Goal: Information Seeking & Learning: Check status

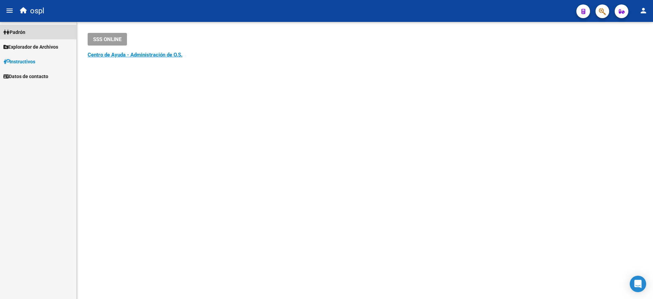
click at [25, 29] on span "Padrón" at bounding box center [14, 32] width 22 height 8
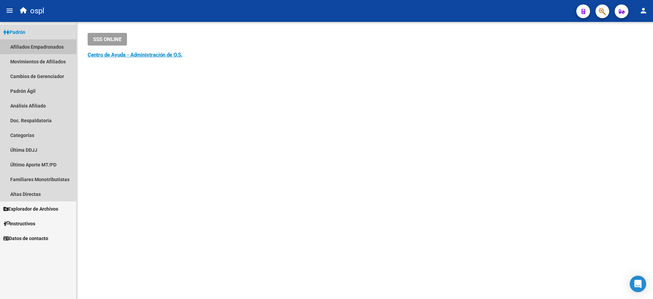
click at [49, 43] on link "Afiliados Empadronados" at bounding box center [38, 46] width 76 height 15
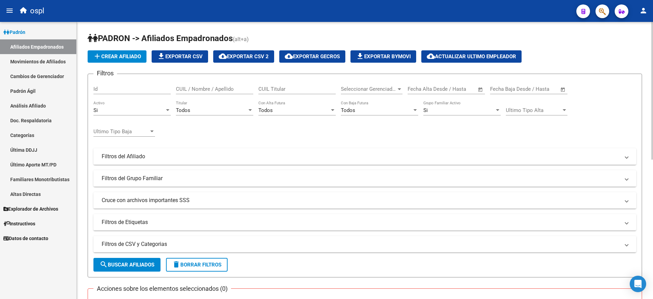
click at [269, 88] on input "CUIL Titular" at bounding box center [297, 89] width 77 height 6
paste input "20331293521"
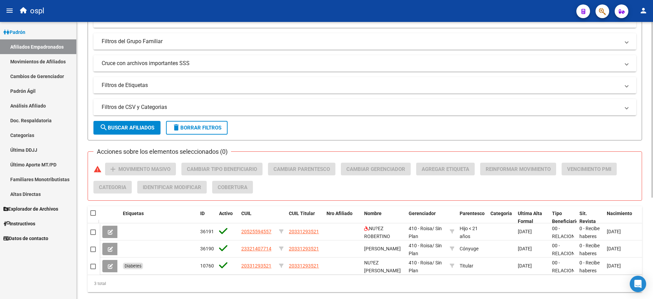
scroll to position [139, 0]
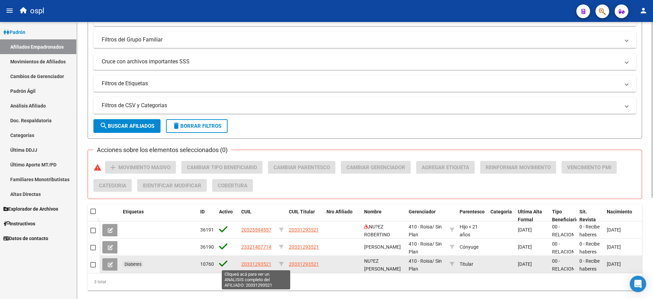
type input "20331293521"
click at [261, 263] on span "20331293521" at bounding box center [256, 263] width 30 height 5
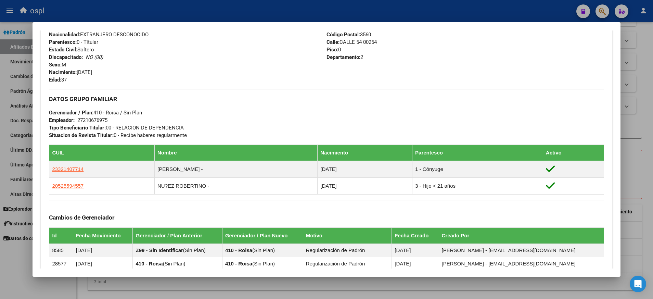
scroll to position [271, 0]
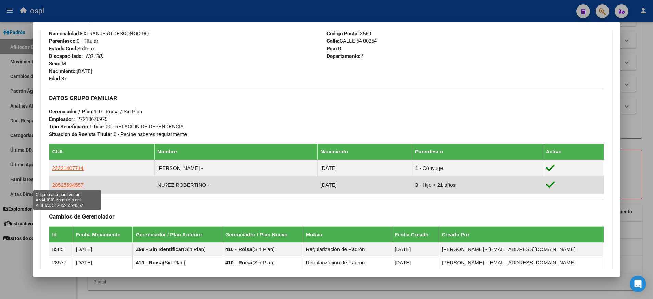
click at [73, 183] on span "20525594557" at bounding box center [68, 185] width 32 height 6
type textarea "20525594557"
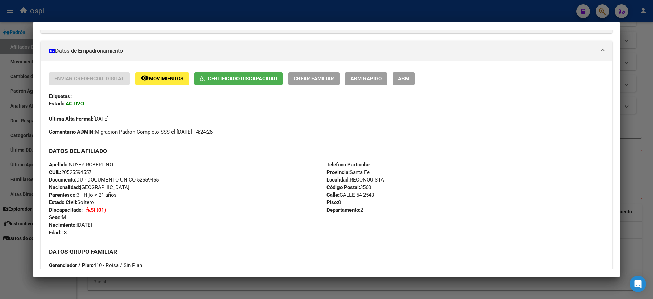
scroll to position [110, 0]
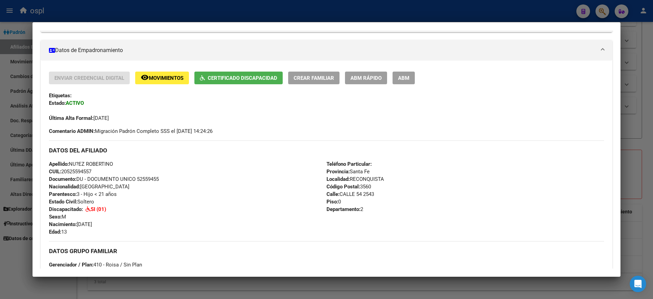
click at [93, 1] on div at bounding box center [326, 149] width 653 height 299
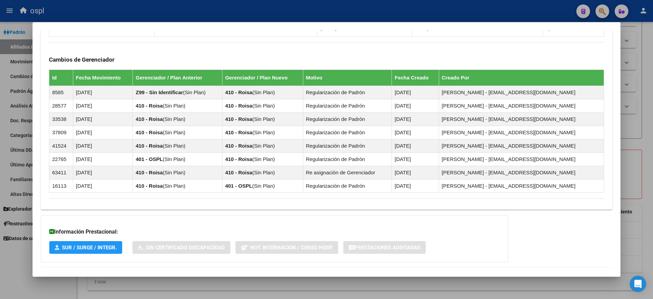
scroll to position [459, 0]
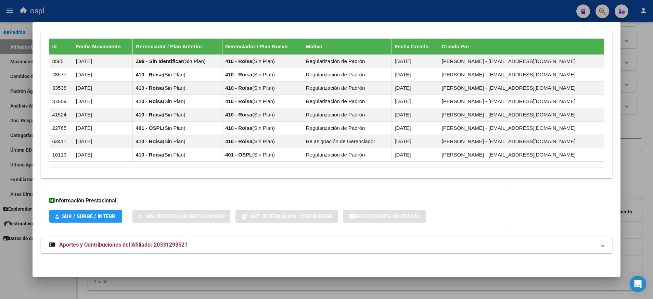
click at [118, 245] on span "Aportes y Contribuciones del Afiliado: 20331293521" at bounding box center [123, 244] width 128 height 7
click at [118, 245] on span "Aportes y Contribuciones del Afiliado: 20331293521" at bounding box center [123, 247] width 128 height 7
click at [176, 246] on span "Aportes y Contribuciones del Afiliado: 20331293521" at bounding box center [123, 244] width 128 height 7
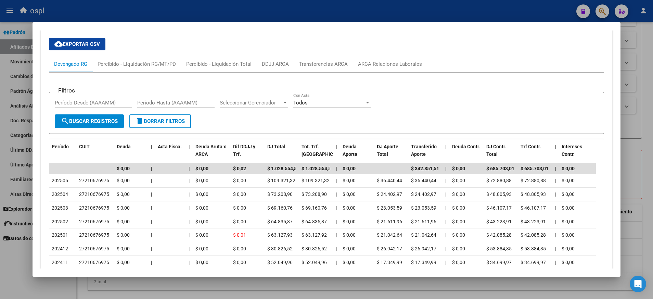
scroll to position [696, 0]
click at [14, 67] on div at bounding box center [326, 149] width 653 height 299
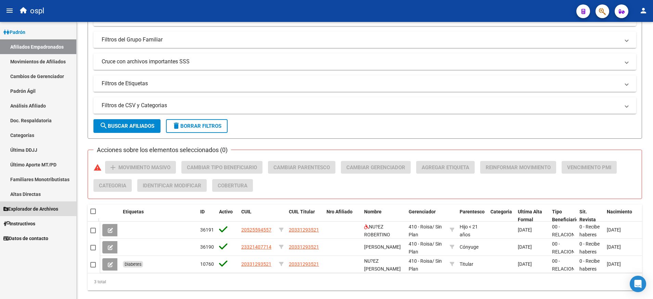
click at [40, 208] on span "Explorador de Archivos" at bounding box center [30, 209] width 55 height 8
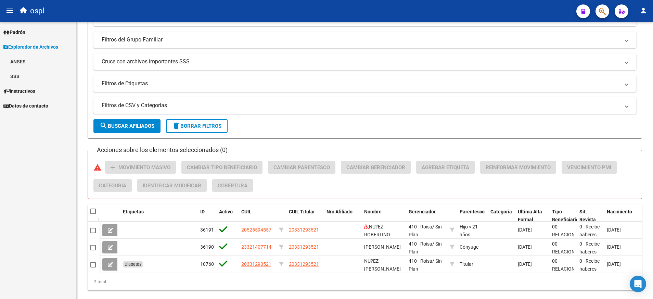
click at [22, 72] on link "SSS" at bounding box center [38, 76] width 76 height 15
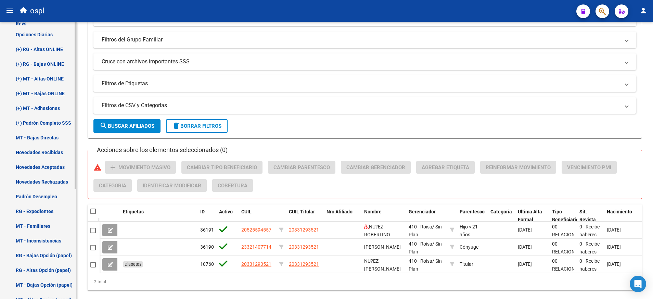
scroll to position [72, 0]
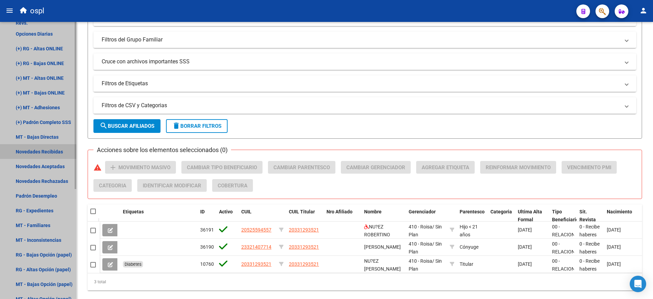
click at [53, 149] on link "Novedades Recibidas" at bounding box center [38, 151] width 76 height 15
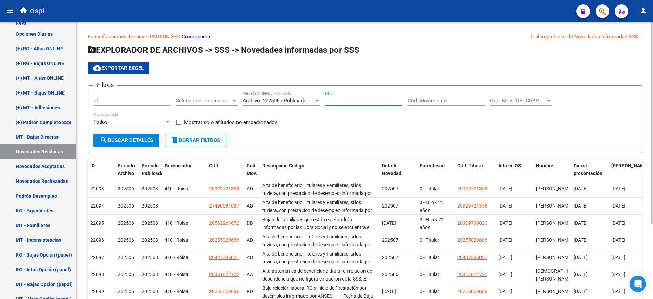
click at [361, 102] on input "CUIL" at bounding box center [363, 101] width 77 height 6
paste input "20-52559455-7"
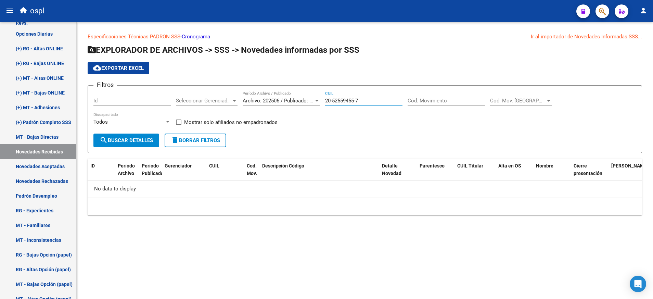
type input "20-52559455-7"
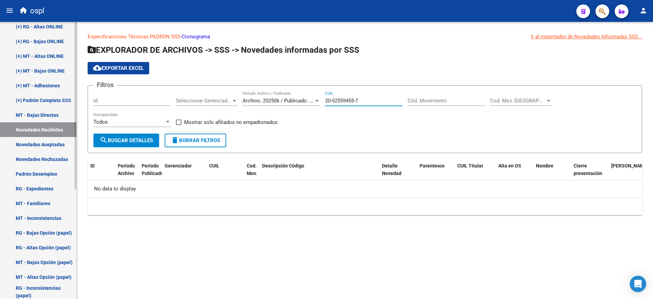
scroll to position [100, 0]
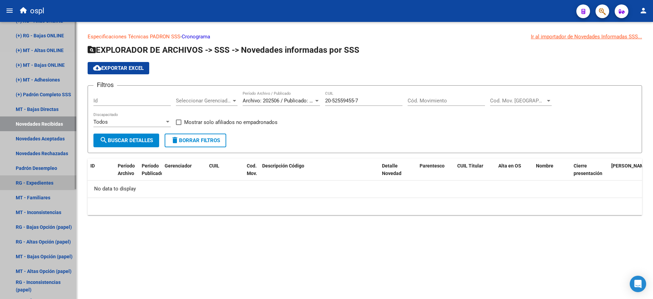
click at [33, 177] on link "RG - Expedientes" at bounding box center [38, 182] width 76 height 15
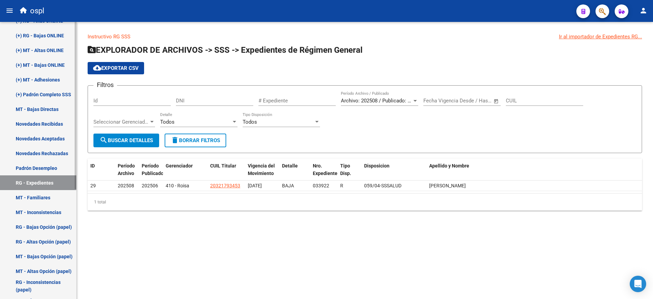
click at [44, 228] on link "RG - Bajas Opción (papel)" at bounding box center [38, 227] width 76 height 15
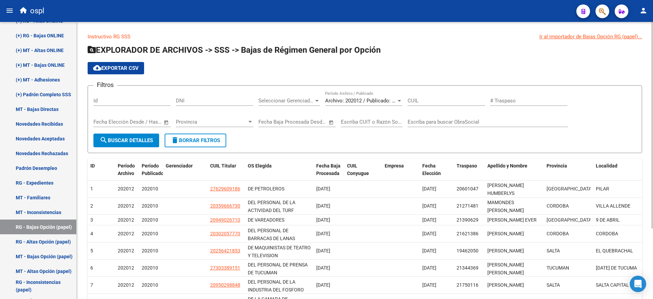
click at [428, 97] on div "CUIL" at bounding box center [446, 98] width 77 height 15
click at [401, 102] on div at bounding box center [400, 100] width 6 height 5
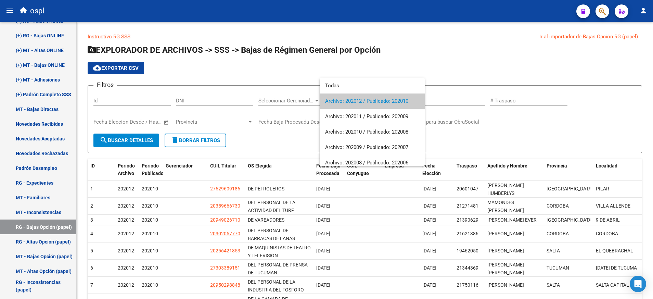
click at [435, 72] on div at bounding box center [326, 149] width 653 height 299
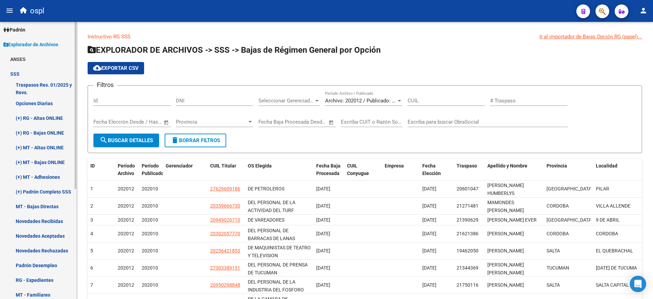
scroll to position [2, 0]
click at [51, 128] on link "(+) RG - Bajas ONLINE" at bounding box center [38, 133] width 76 height 15
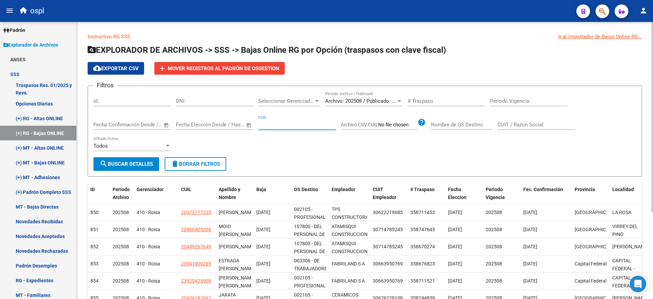
click at [279, 124] on input "CUIL" at bounding box center [297, 125] width 77 height 6
paste input "20-52559455-7"
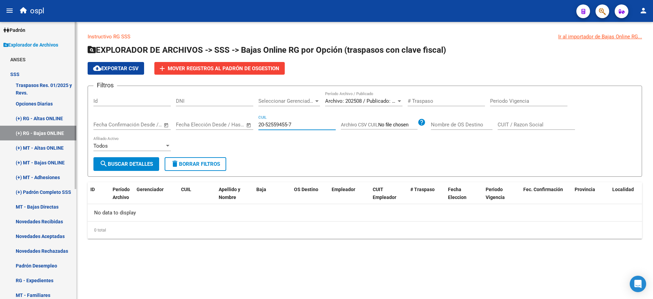
type input "20-52559455-7"
click at [58, 131] on link "(+) RG - Bajas ONLINE" at bounding box center [38, 133] width 76 height 15
click at [59, 190] on link "(+) Padrón Completo SSS" at bounding box center [38, 192] width 76 height 15
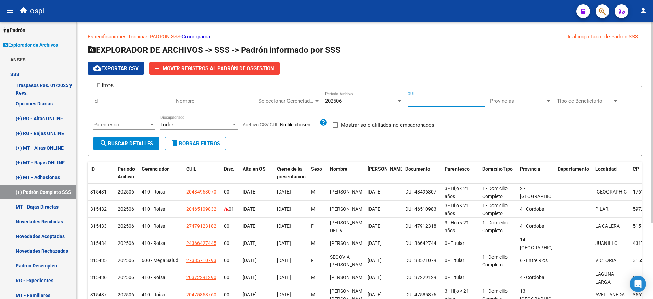
click at [444, 103] on input "CUIL" at bounding box center [446, 101] width 77 height 6
paste input "20-52559455-7"
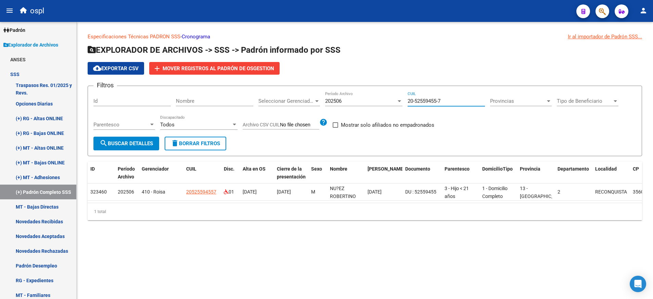
drag, startPoint x: 408, startPoint y: 102, endPoint x: 459, endPoint y: 96, distance: 51.4
click at [459, 96] on div "20-52559455-7 CUIL" at bounding box center [446, 98] width 77 height 15
paste input "33129352-1"
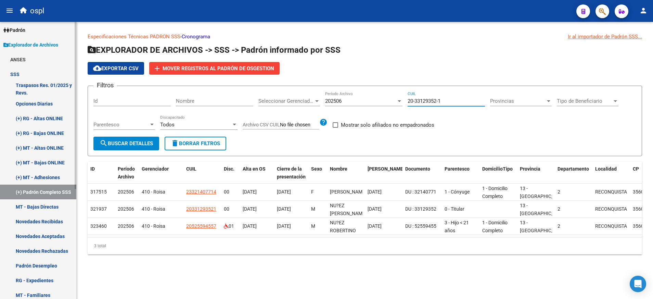
type input "20-33129352-1"
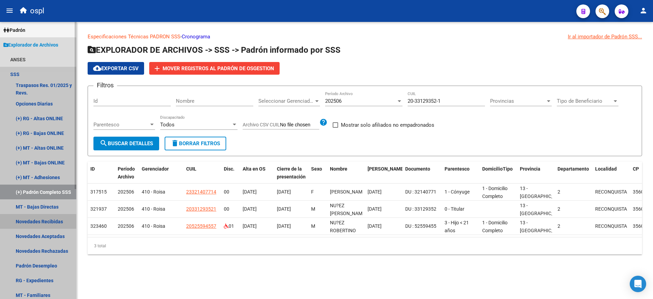
click at [57, 221] on link "Novedades Recibidas" at bounding box center [38, 221] width 76 height 15
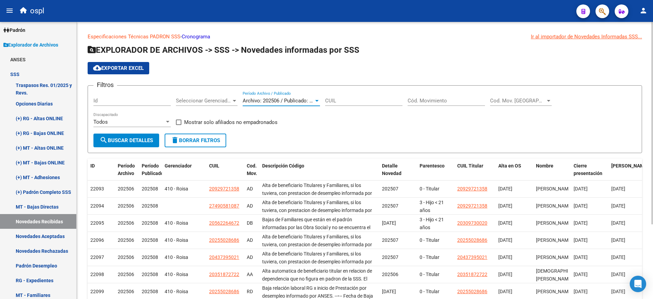
click at [314, 98] on div at bounding box center [317, 100] width 6 height 5
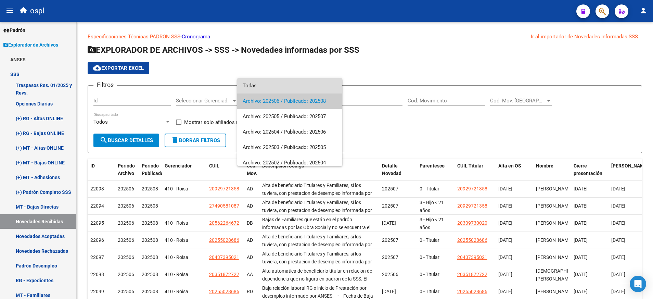
click at [314, 81] on span "Todas" at bounding box center [290, 85] width 94 height 15
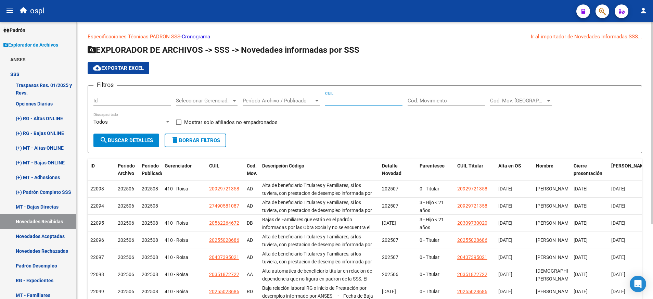
click at [381, 101] on input "CUIL" at bounding box center [363, 101] width 77 height 6
paste input "20-33129352-1"
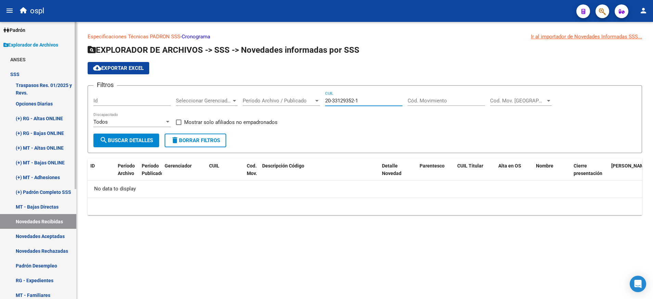
type input "20-33129352-1"
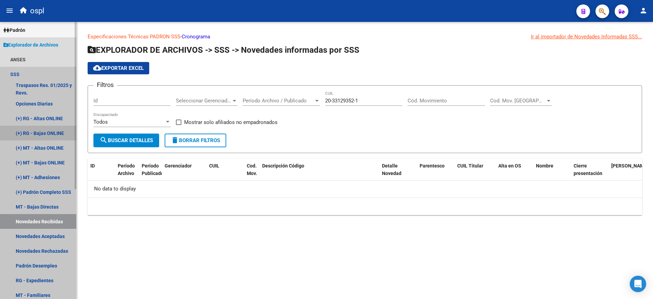
click at [57, 136] on link "(+) RG - Bajas ONLINE" at bounding box center [38, 133] width 76 height 15
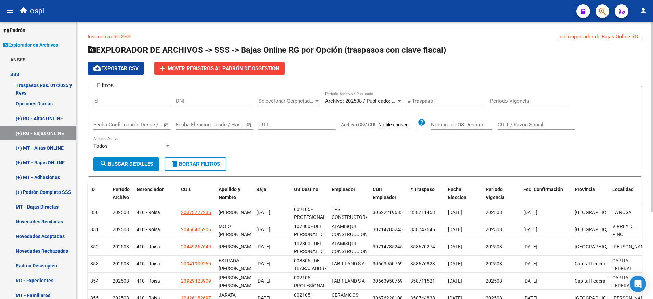
click at [303, 119] on div "CUIL" at bounding box center [297, 122] width 77 height 15
paste input "20-33129352-1"
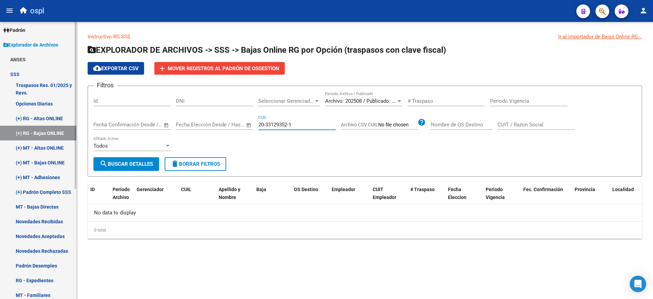
type input "20-33129352-1"
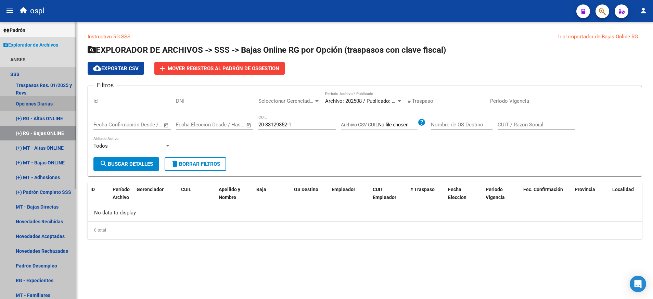
click at [50, 99] on link "Opciones Diarias" at bounding box center [38, 103] width 76 height 15
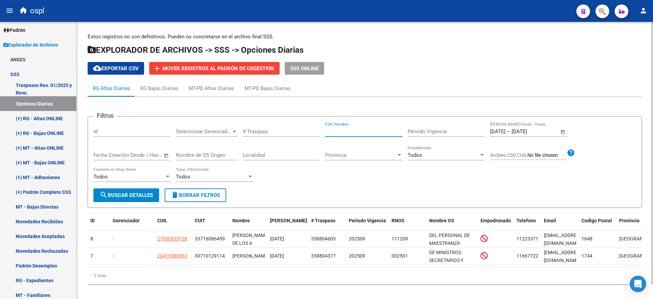
click at [334, 131] on input "CUIL/Nombre" at bounding box center [363, 131] width 77 height 6
paste input "20331293521"
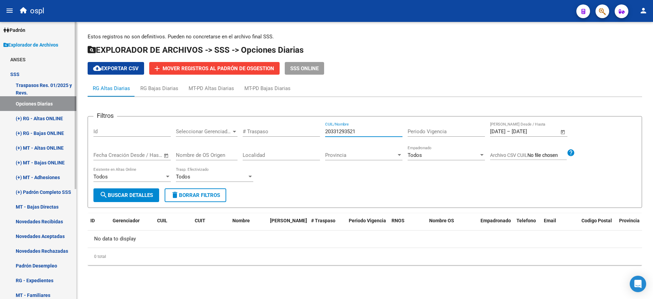
type input "20331293521"
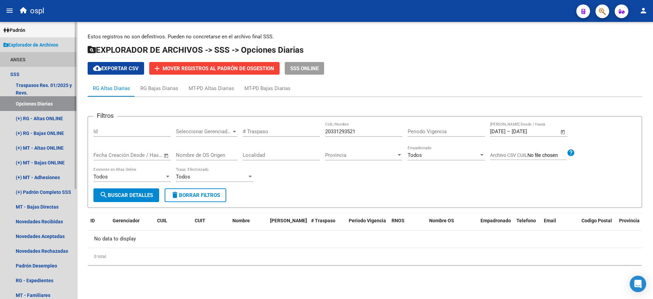
click at [46, 54] on link "ANSES" at bounding box center [38, 59] width 76 height 15
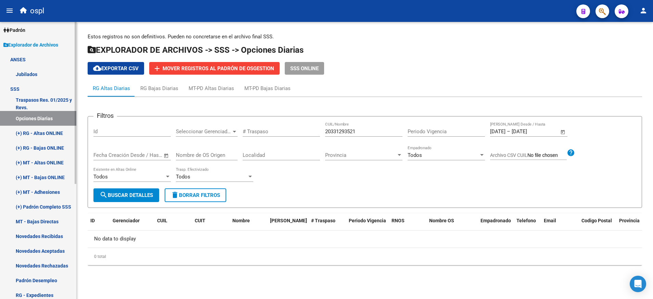
click at [44, 77] on link "Jubilados" at bounding box center [38, 74] width 76 height 15
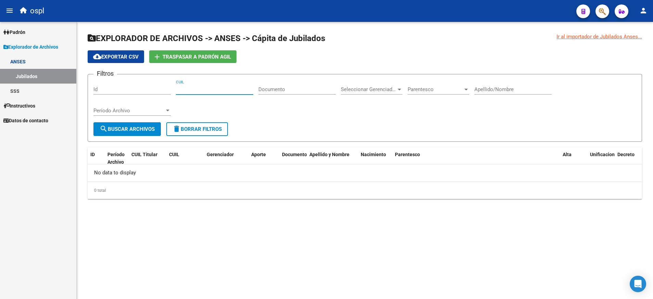
click at [207, 88] on input "CUIL" at bounding box center [214, 89] width 77 height 6
paste input "20-33129352-1"
type input "20-33129352-1"
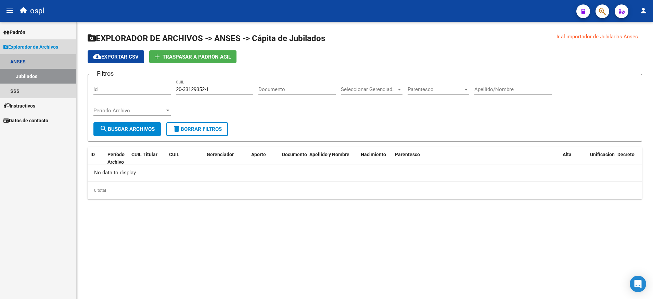
click at [51, 58] on link "ANSES" at bounding box center [38, 61] width 76 height 15
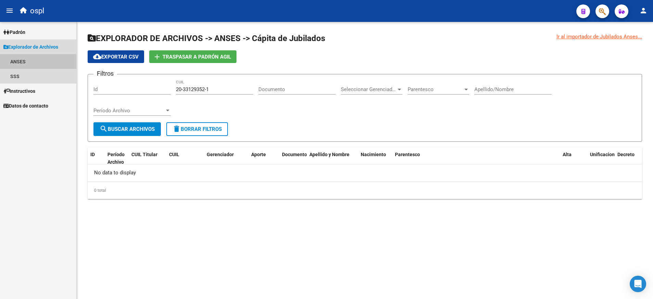
click at [51, 58] on link "ANSES" at bounding box center [38, 61] width 76 height 15
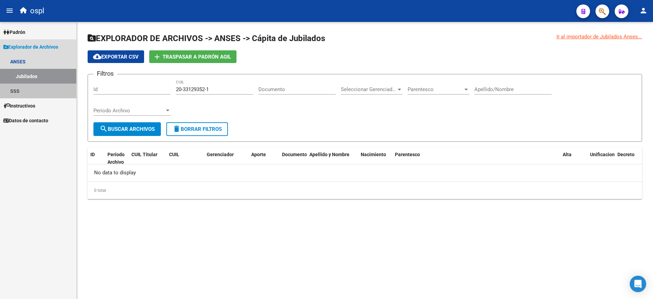
click at [41, 90] on link "SSS" at bounding box center [38, 91] width 76 height 15
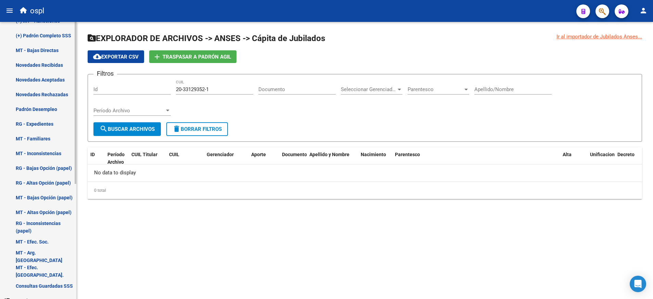
scroll to position [173, 0]
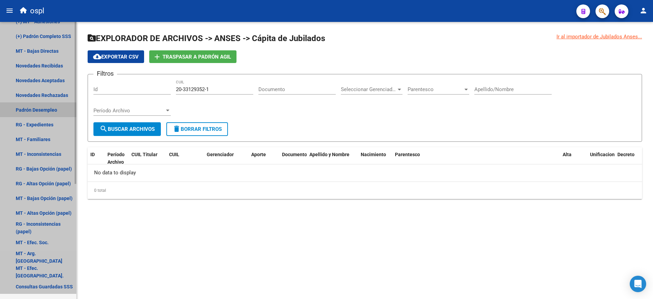
click at [59, 105] on link "Padrón Desempleo" at bounding box center [38, 109] width 76 height 15
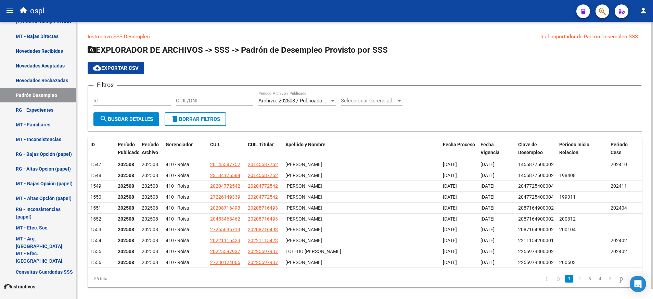
click at [222, 96] on div "CUIL/DNI" at bounding box center [214, 98] width 77 height 15
click at [135, 118] on span "search Buscar Detalles" at bounding box center [126, 119] width 53 height 6
click at [193, 100] on input "CUIL/DNI" at bounding box center [214, 101] width 77 height 6
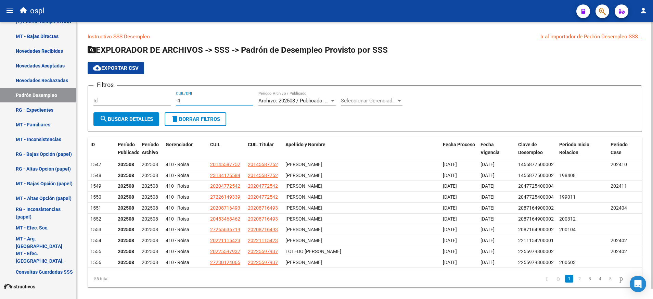
type input "4"
paste input "20331293521"
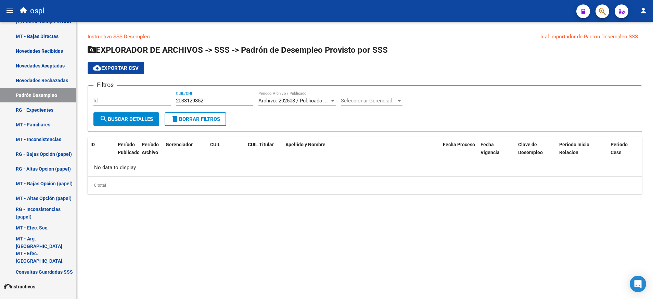
type input "20331293521"
click at [133, 121] on span "search Buscar Detalles" at bounding box center [126, 119] width 53 height 6
click at [333, 102] on div at bounding box center [333, 100] width 6 height 5
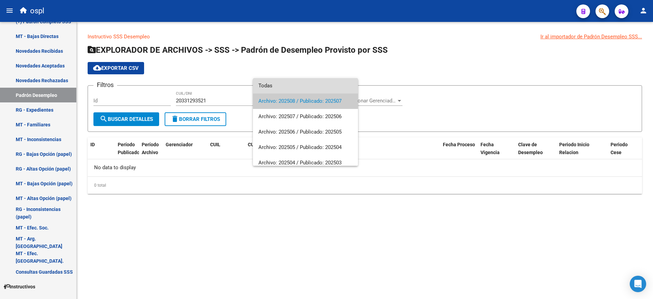
click at [324, 87] on span "Todas" at bounding box center [306, 85] width 94 height 15
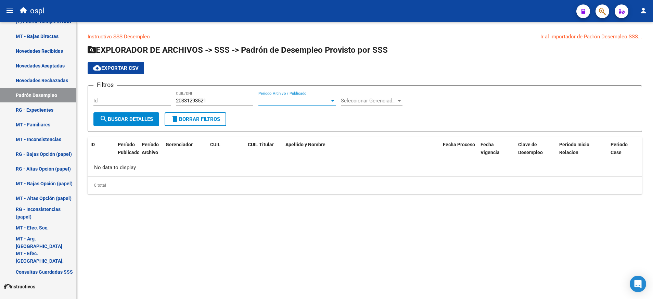
click at [148, 116] on span "search Buscar Detalles" at bounding box center [126, 119] width 53 height 6
click at [332, 98] on div at bounding box center [333, 100] width 6 height 5
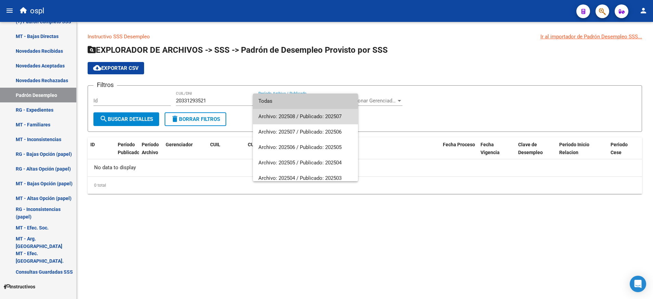
click at [333, 118] on span "Archivo: 202508 / Publicado: 202507" at bounding box center [306, 116] width 94 height 15
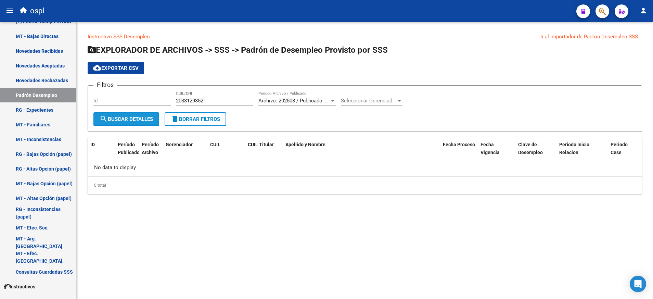
click at [141, 117] on span "search Buscar Detalles" at bounding box center [126, 119] width 53 height 6
